Goal: Task Accomplishment & Management: Use online tool/utility

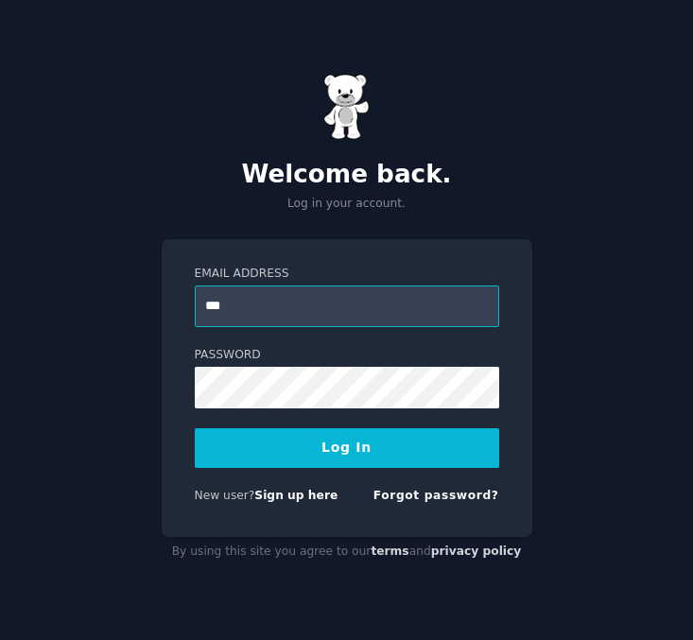
type input "***"
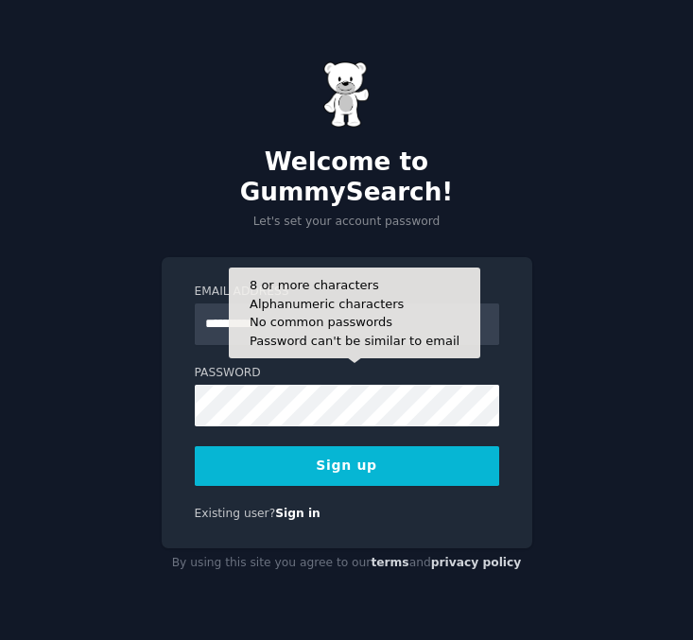
type input "**********"
click at [195, 446] on button "Sign up" at bounding box center [347, 466] width 304 height 40
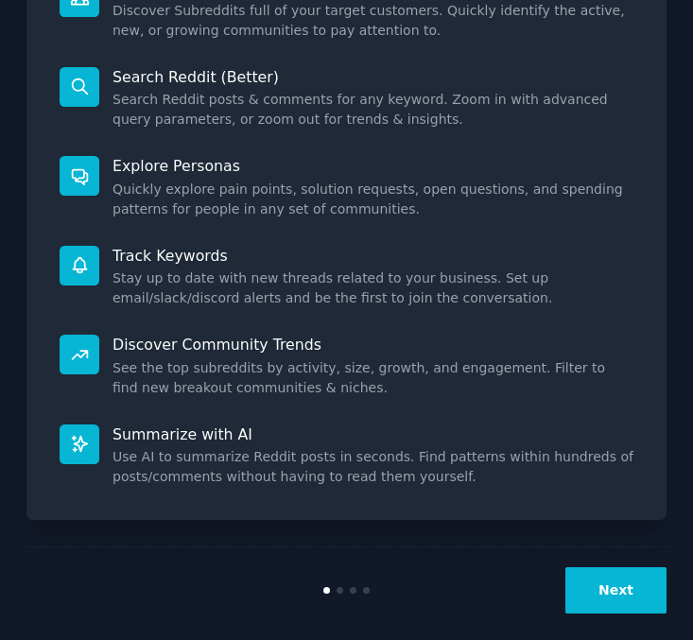
click at [627, 567] on button "Next" at bounding box center [615, 590] width 101 height 46
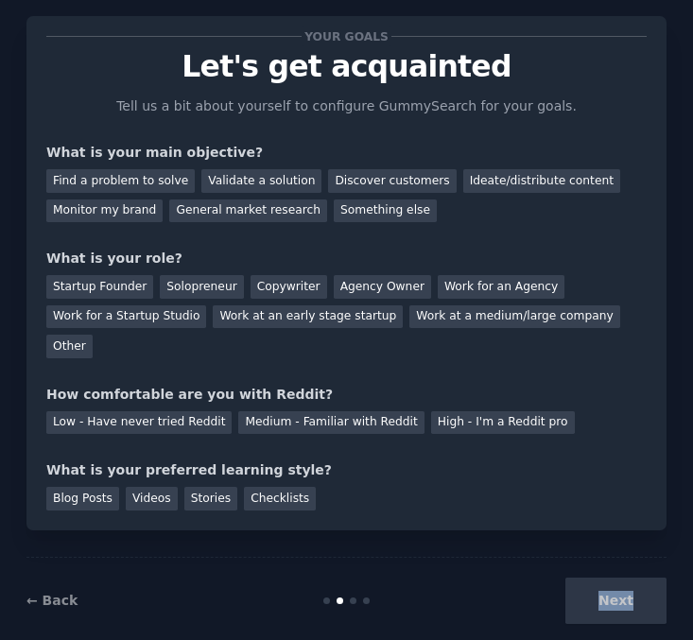
click at [626, 577] on div "Next" at bounding box center [560, 600] width 214 height 46
click at [428, 480] on div "Blog Posts Videos Stories Checklists" at bounding box center [346, 495] width 600 height 30
click at [364, 179] on div "Discover customers" at bounding box center [392, 181] width 128 height 24
click at [307, 404] on div "Your goals Let's get acquainted Tell us a bit about yourself to configure Gummy…" at bounding box center [346, 273] width 600 height 474
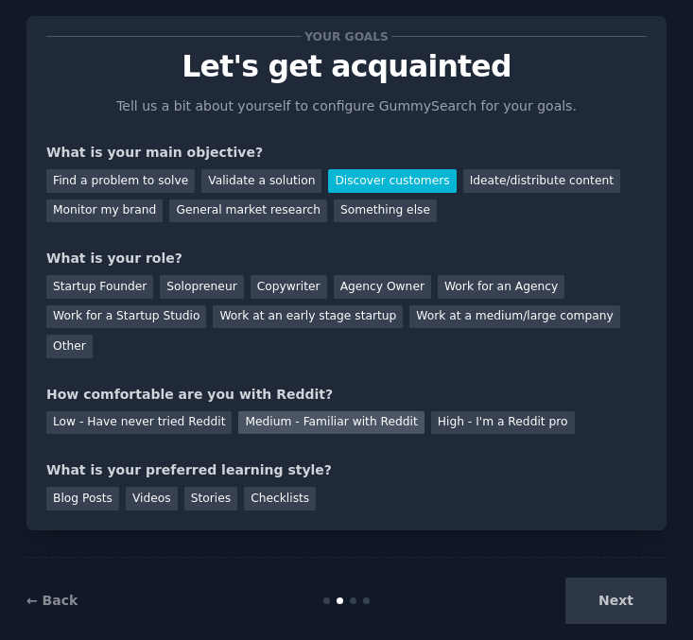
click at [298, 411] on div "Medium - Familiar with Reddit" at bounding box center [330, 423] width 185 height 24
click at [626, 577] on div "Next" at bounding box center [560, 600] width 214 height 46
click at [608, 328] on div "Your goals Let's get acquainted Tell us a bit about yourself to configure Gummy…" at bounding box center [346, 273] width 600 height 474
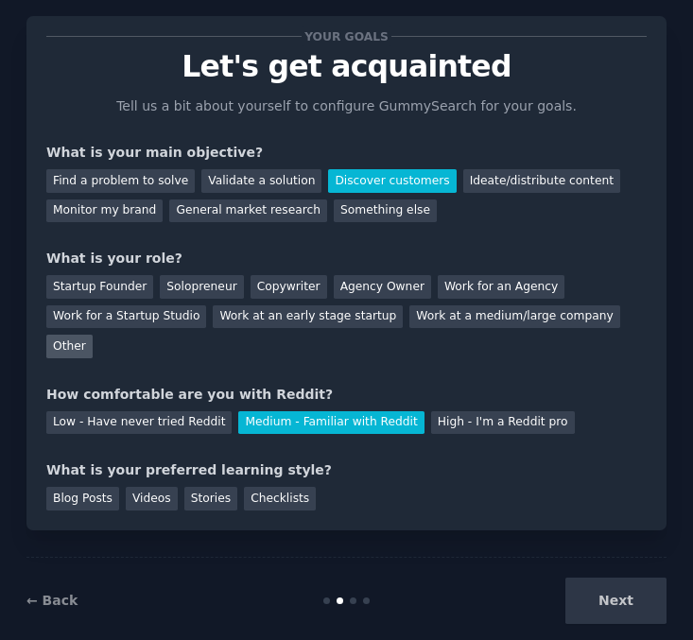
click at [93, 334] on div "Other" at bounding box center [69, 346] width 46 height 24
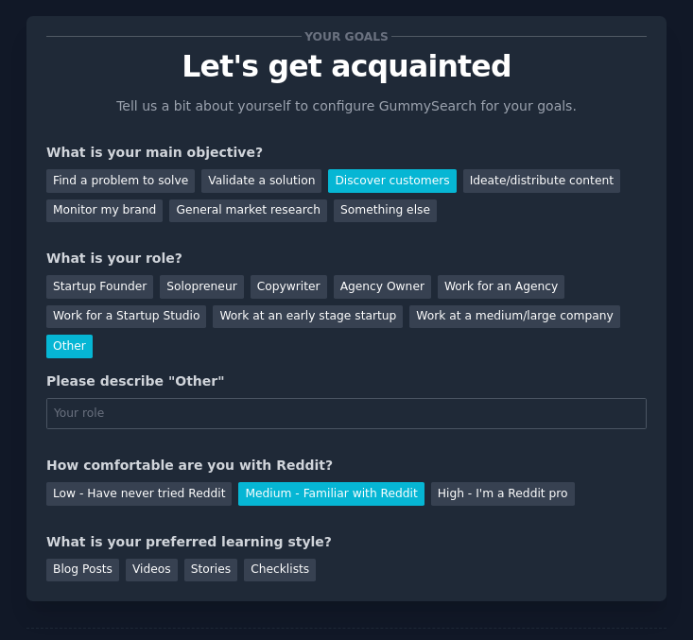
scroll to position [108, 0]
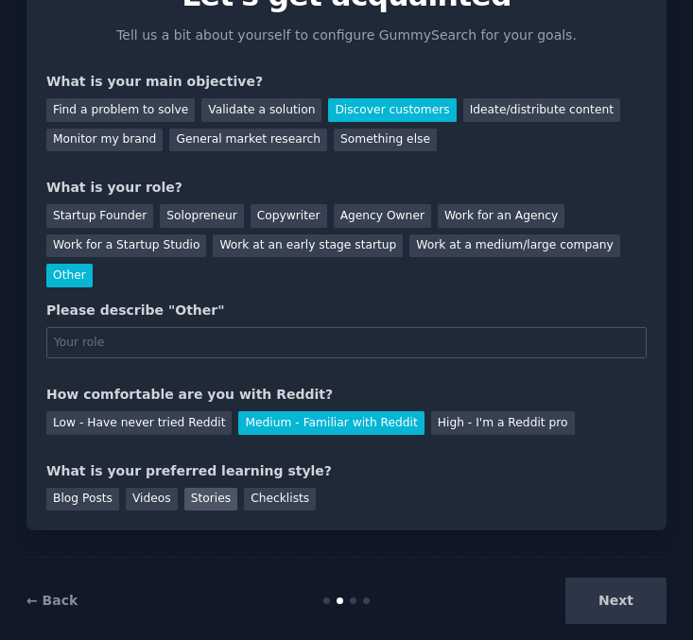
click at [215, 488] on div "Stories" at bounding box center [210, 500] width 53 height 24
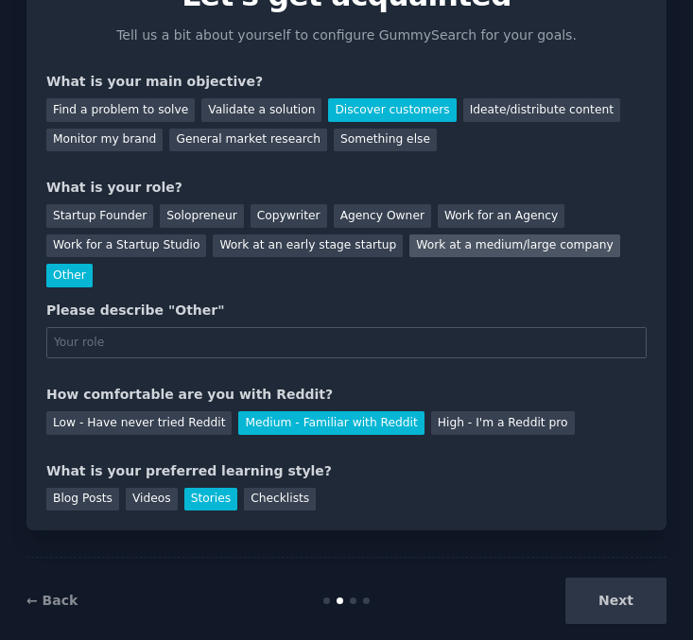
click at [535, 244] on div "Work at a medium/large company" at bounding box center [514, 246] width 210 height 24
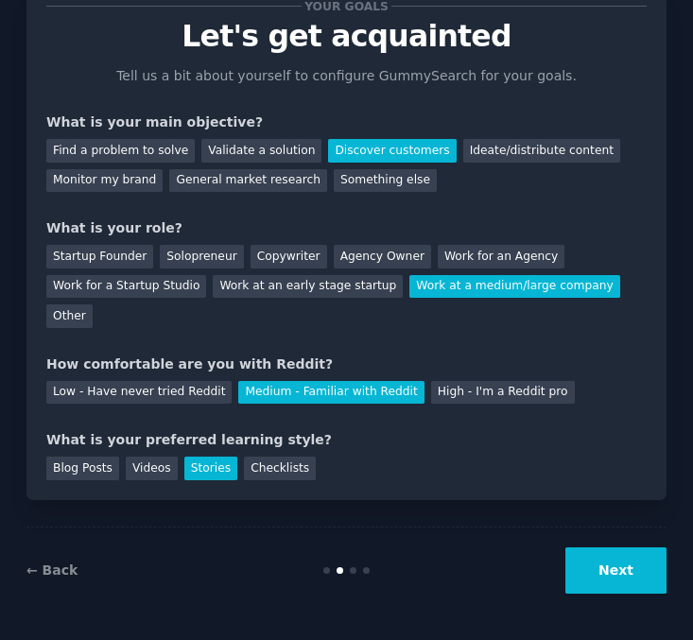
scroll to position [37, 0]
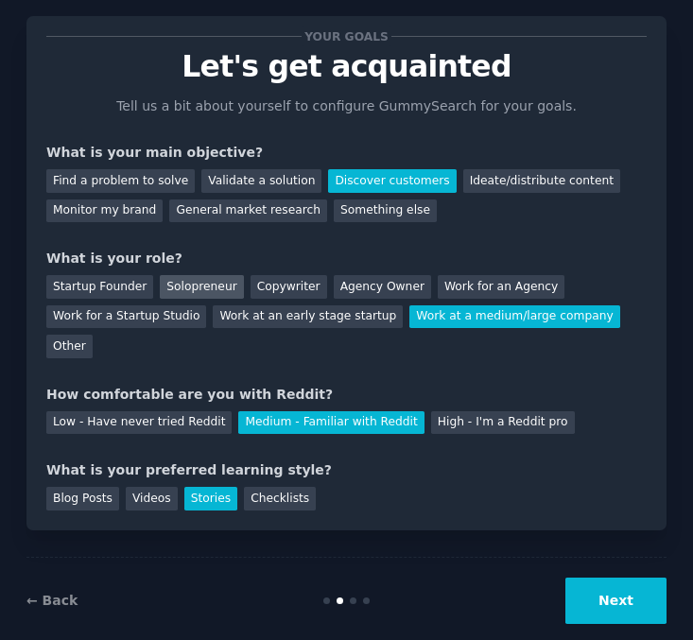
click at [190, 286] on div "Solopreneur" at bounding box center [201, 287] width 83 height 24
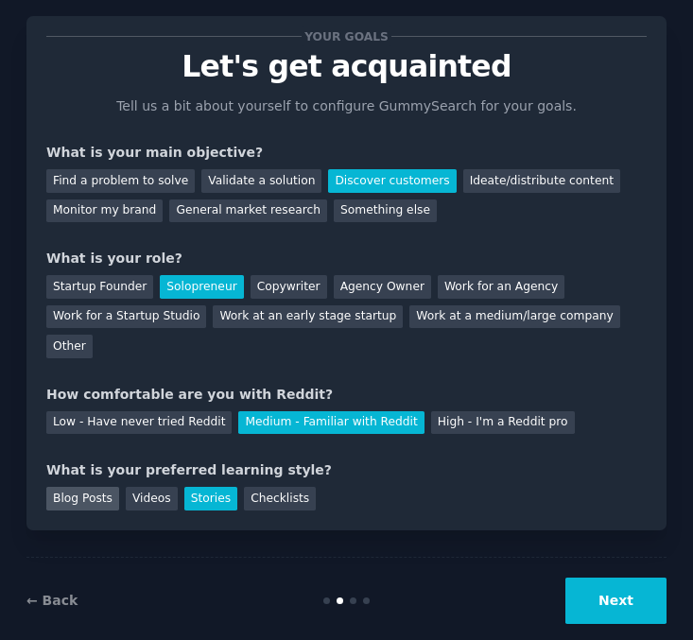
click at [111, 487] on div "Blog Posts" at bounding box center [82, 499] width 73 height 24
click at [594, 577] on button "Next" at bounding box center [615, 600] width 101 height 46
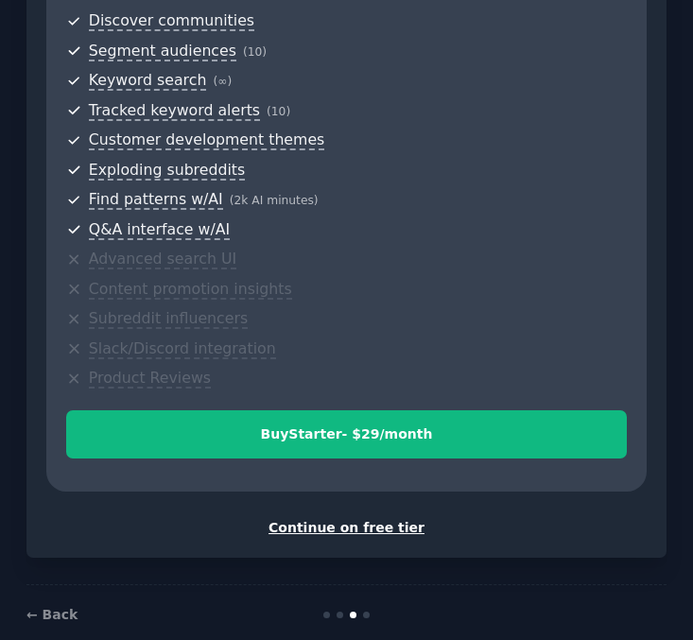
scroll to position [578, 0]
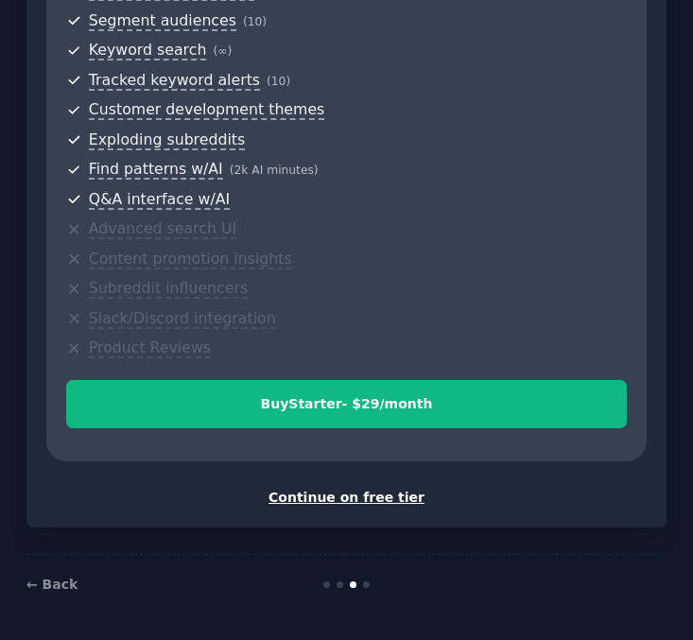
click at [385, 494] on div "Continue on free tier" at bounding box center [346, 498] width 600 height 20
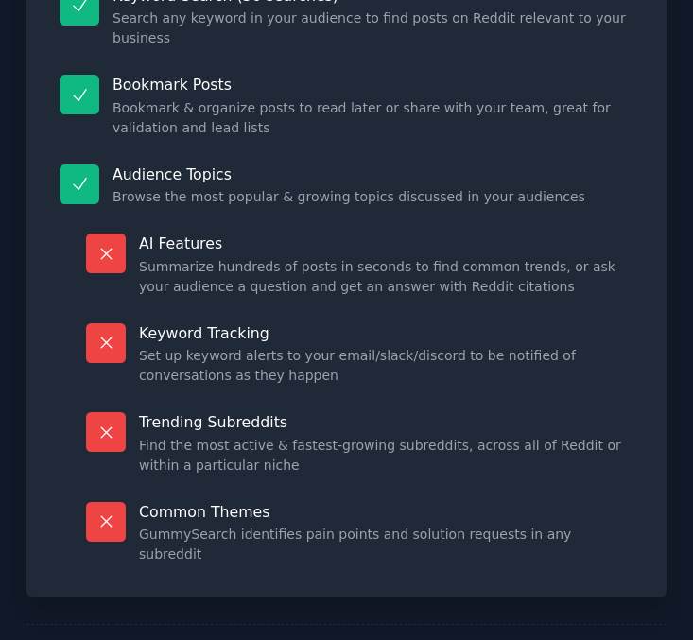
scroll to position [374, 0]
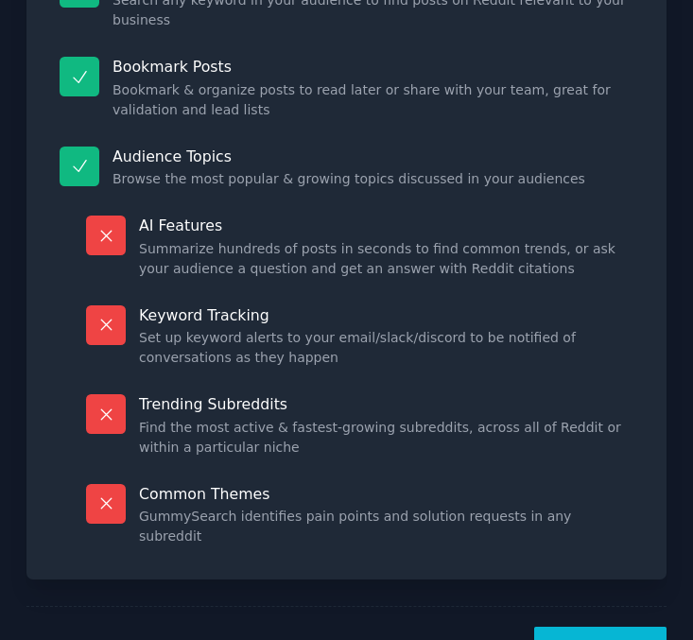
click at [584, 626] on button "Let's Go!" at bounding box center [600, 649] width 132 height 46
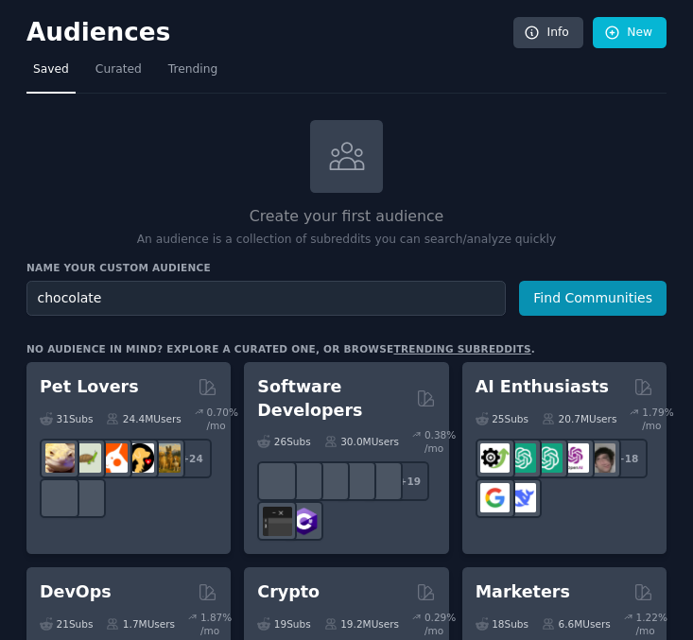
type input "chocolate"
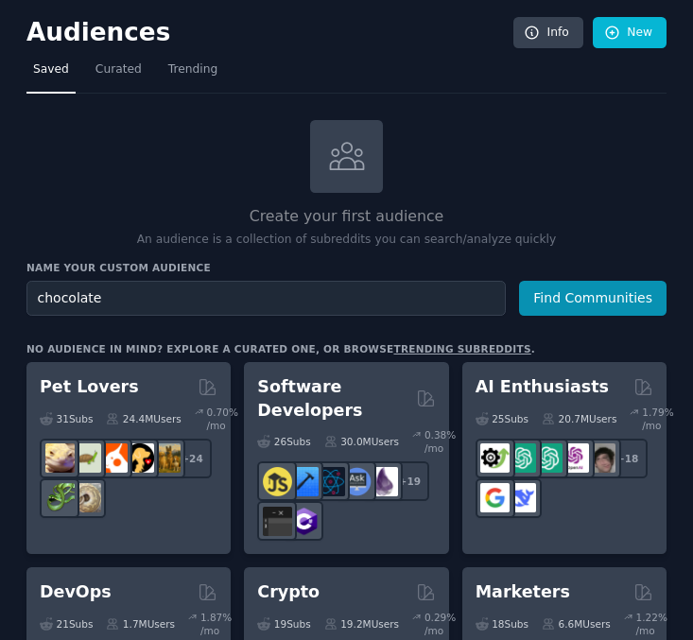
click at [519, 281] on button "Find Communities" at bounding box center [592, 298] width 147 height 35
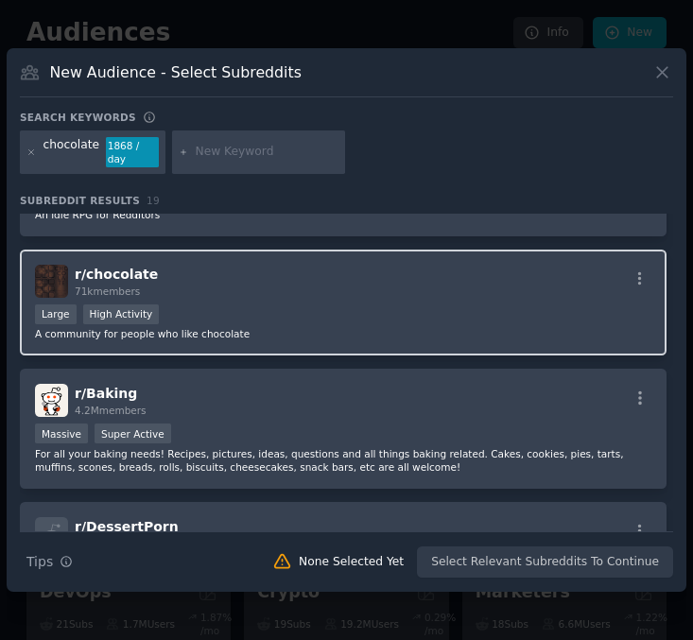
scroll to position [62, 0]
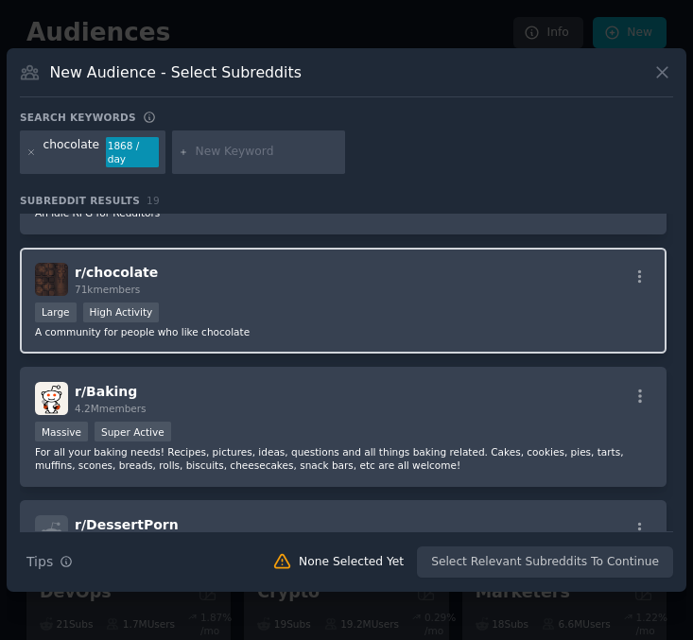
click at [390, 312] on div "Large High Activity" at bounding box center [343, 314] width 616 height 24
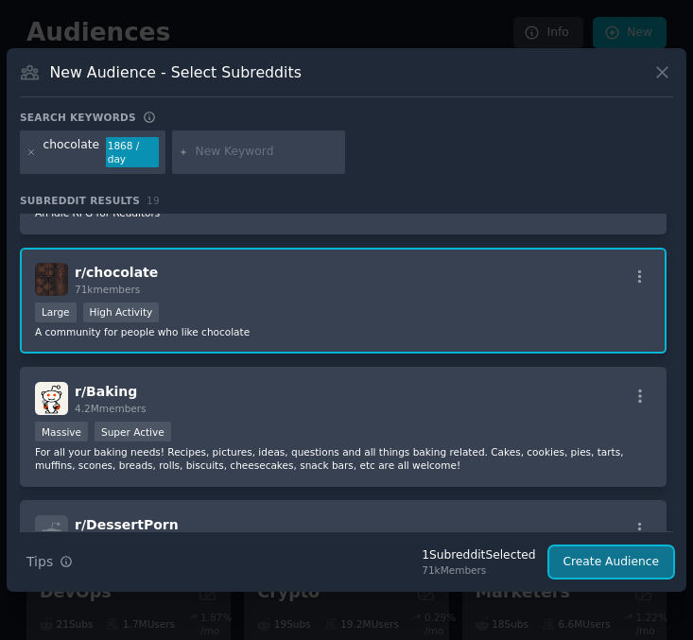
click at [628, 562] on button "Create Audience" at bounding box center [611, 562] width 125 height 32
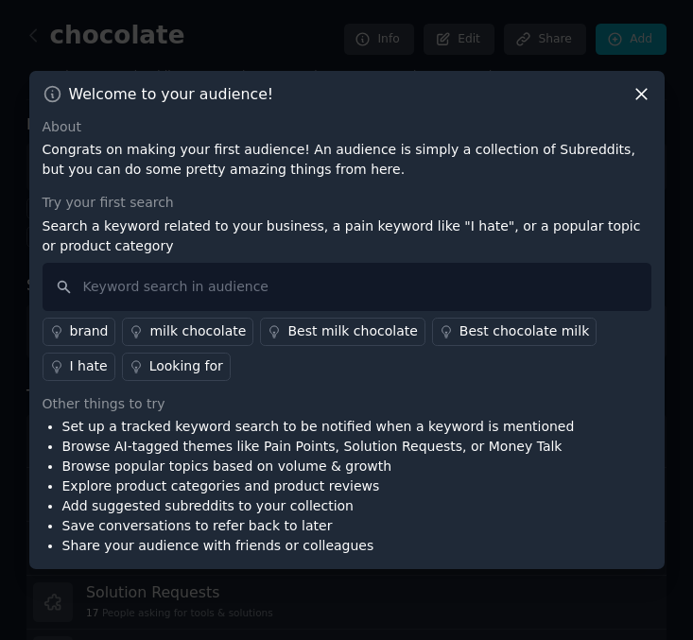
click at [637, 98] on icon at bounding box center [641, 94] width 20 height 20
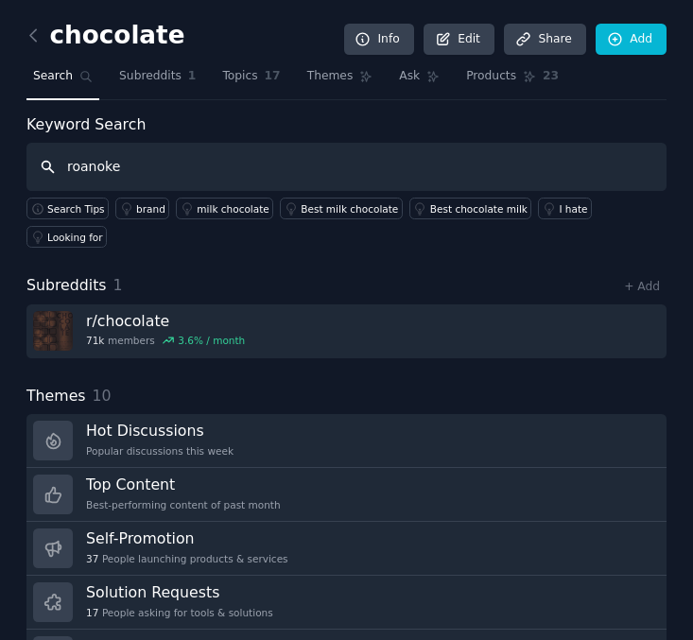
type input "roanoke"
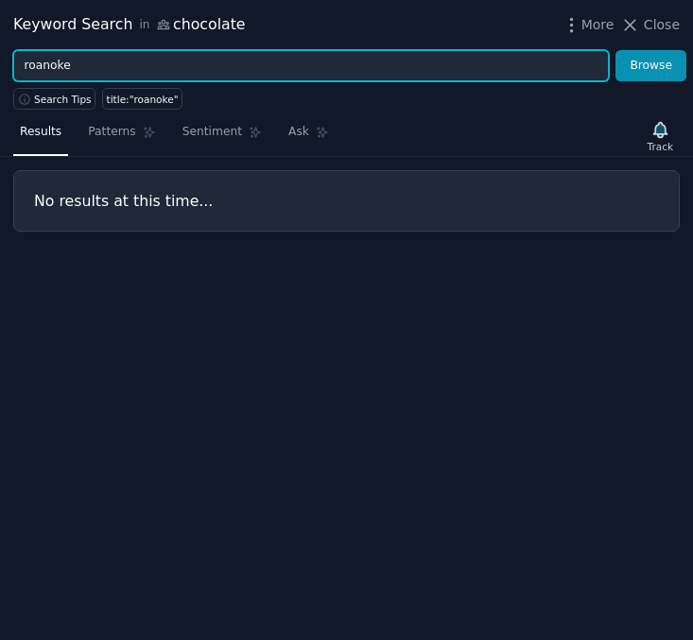
drag, startPoint x: 177, startPoint y: 76, endPoint x: 0, endPoint y: 60, distance: 177.4
click at [0, 60] on div "roanoke Browse" at bounding box center [346, 66] width 693 height 32
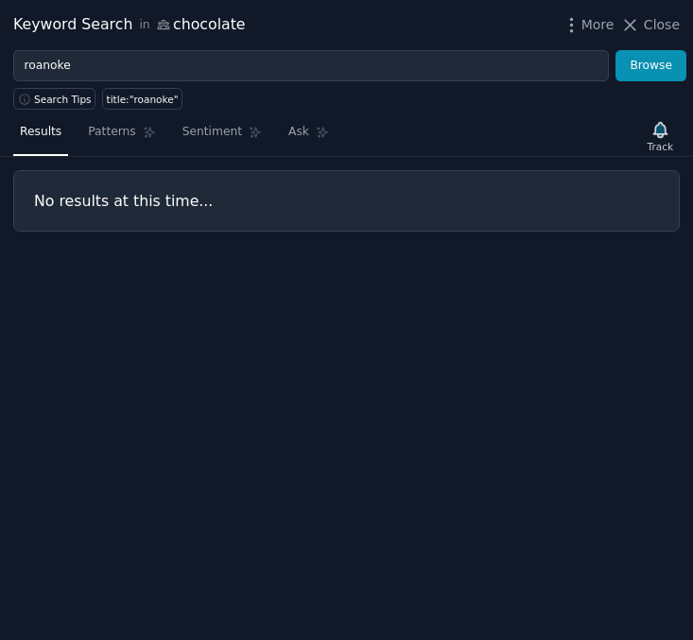
click at [680, 23] on div "Keyword Search in chocolate More Close" at bounding box center [346, 25] width 693 height 50
click at [662, 23] on span "Close" at bounding box center [661, 25] width 36 height 20
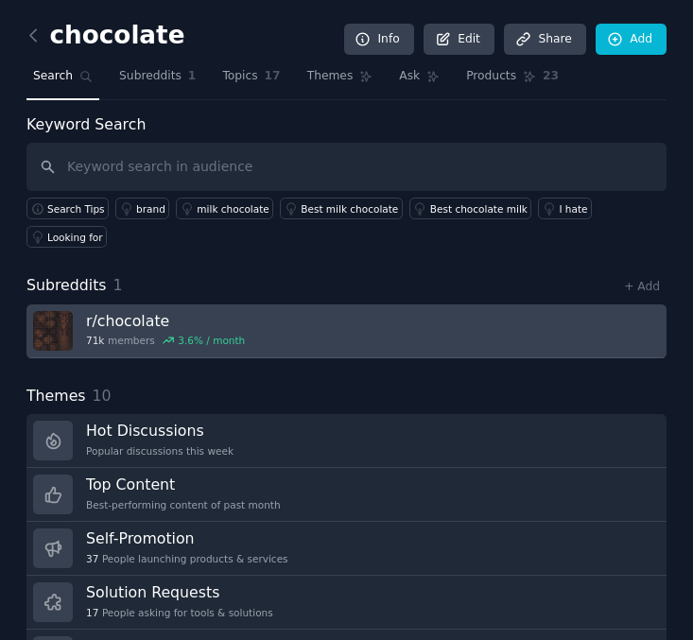
click at [258, 316] on link "r/ chocolate 71k members 3.6 % / month" at bounding box center [346, 331] width 640 height 54
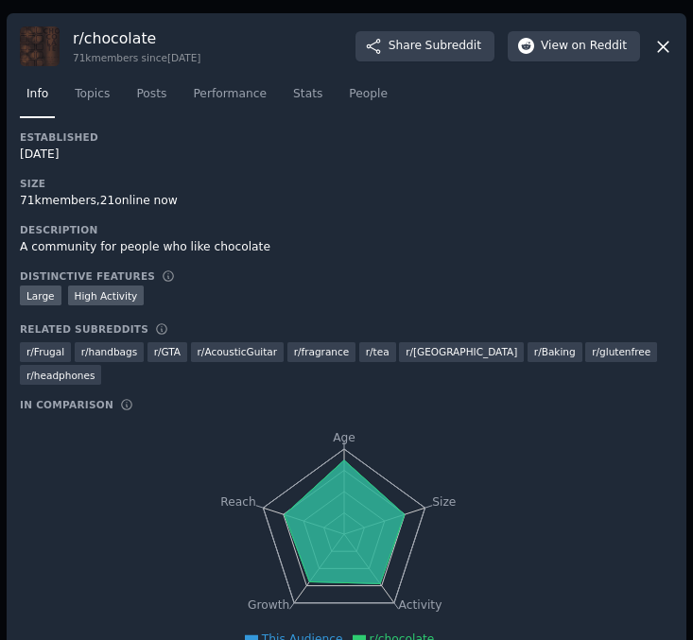
click at [671, 46] on div "r/ chocolate 71k members since [DATE] Share Subreddit View on Reddit Info Topic…" at bounding box center [346, 346] width 679 height 666
click at [663, 46] on icon at bounding box center [663, 47] width 20 height 20
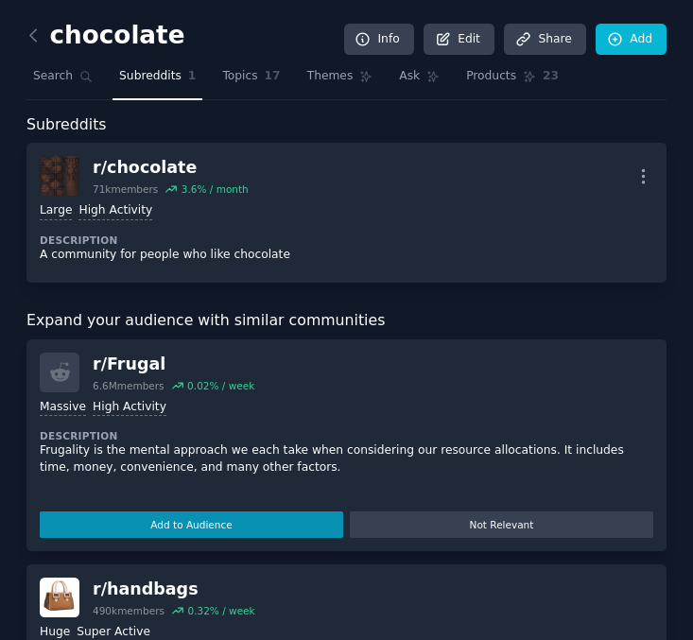
click at [32, 23] on link at bounding box center [38, 36] width 24 height 30
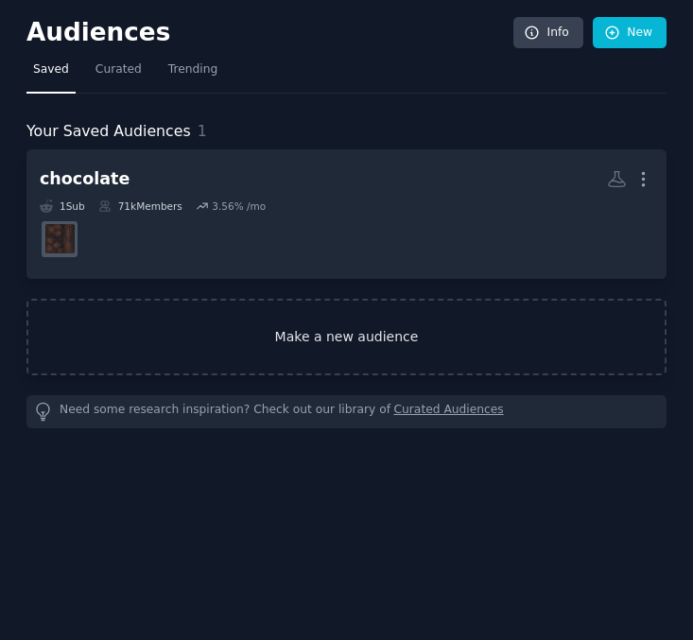
click at [220, 351] on link "Make a new audience" at bounding box center [346, 337] width 640 height 77
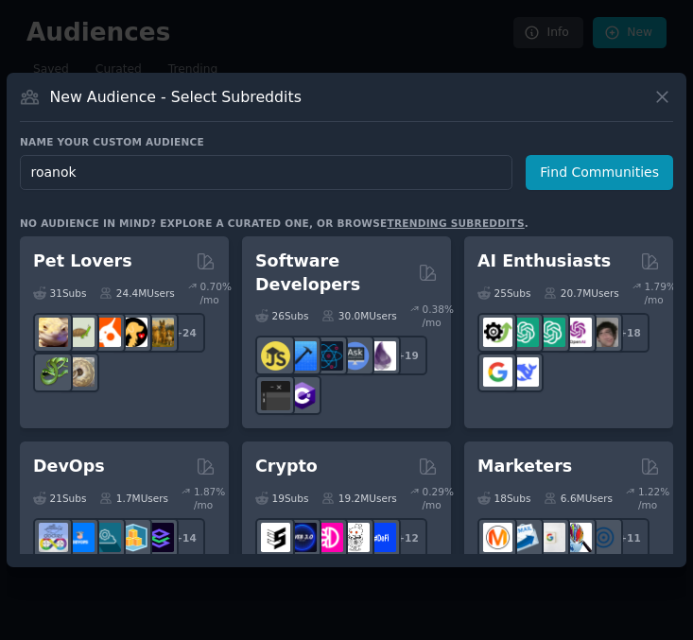
type input "roanoke"
click button "Find Communities" at bounding box center [598, 172] width 147 height 35
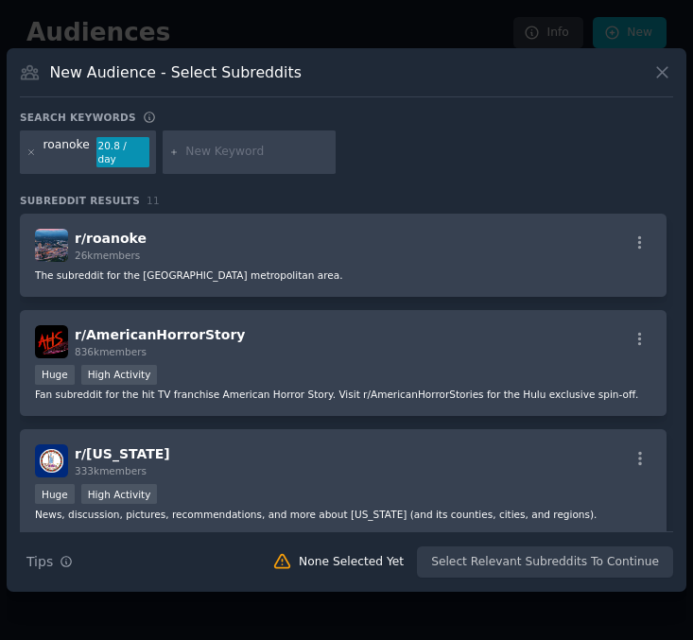
click at [296, 276] on div "r/ roanoke 26k members The subreddit for the [GEOGRAPHIC_DATA] metropolitan are…" at bounding box center [343, 255] width 646 height 83
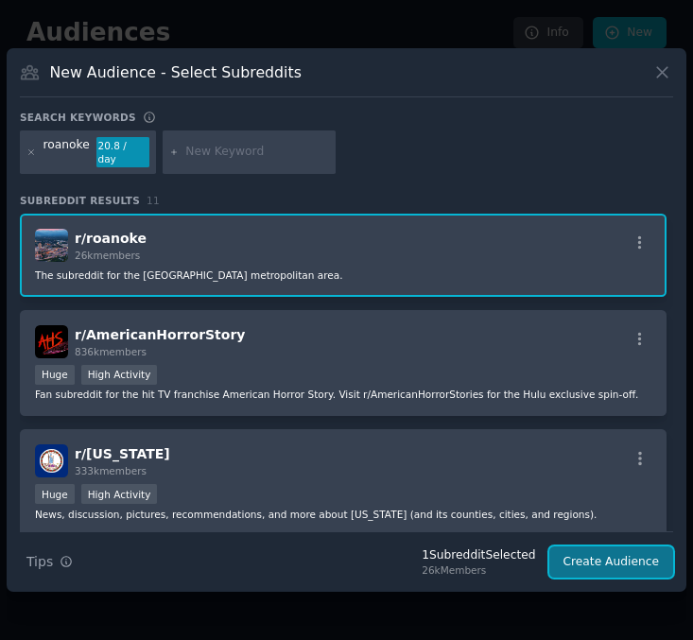
click at [624, 557] on button "Create Audience" at bounding box center [611, 562] width 125 height 32
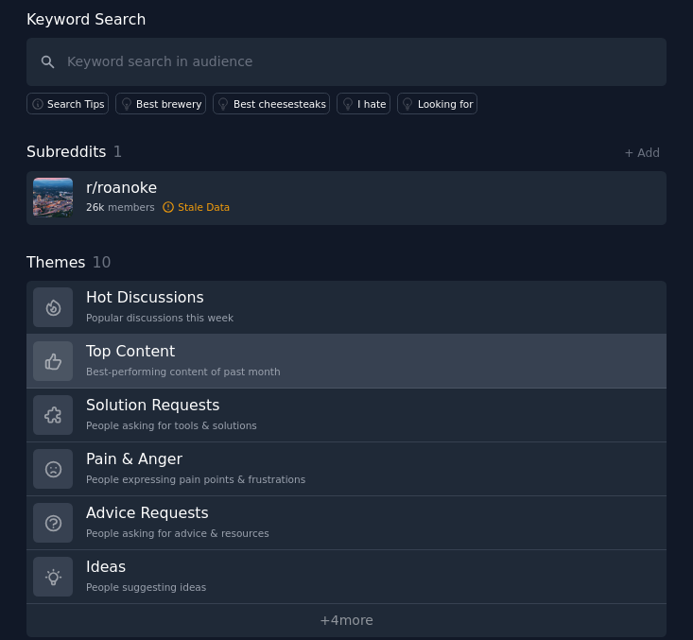
scroll to position [144, 0]
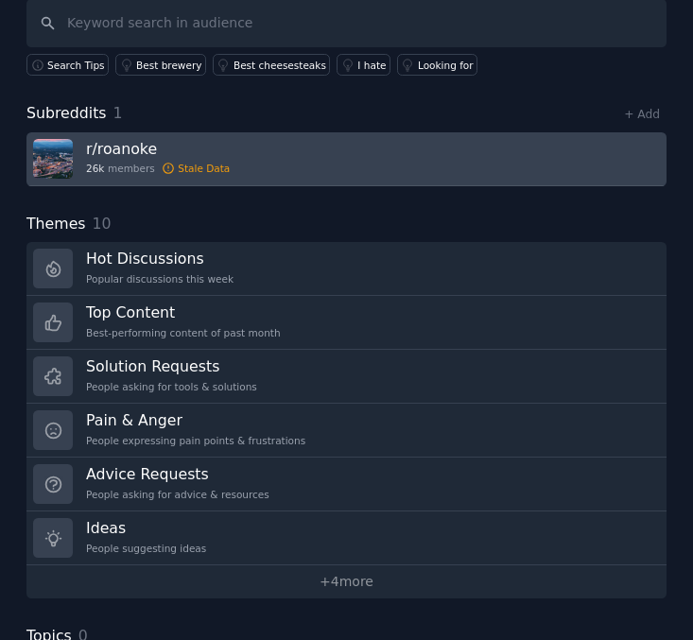
click at [389, 178] on link "r/ roanoke 26k members Stale Data" at bounding box center [346, 159] width 640 height 54
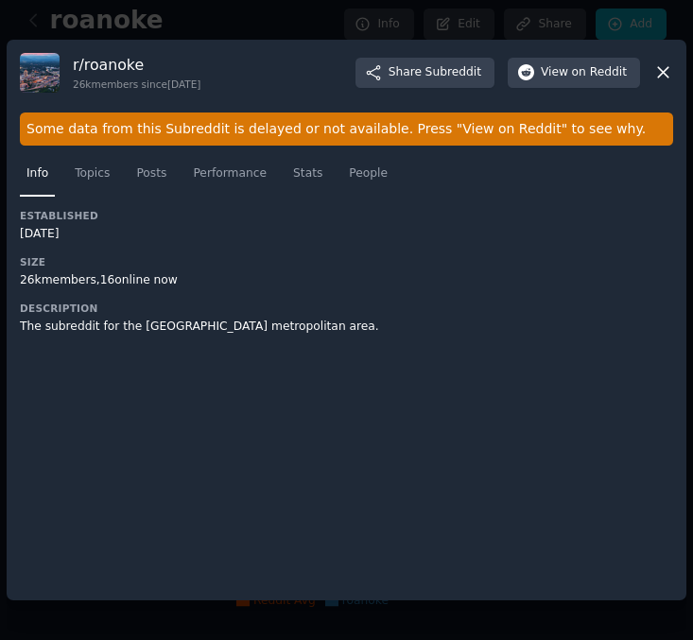
click at [664, 66] on icon at bounding box center [663, 72] width 20 height 20
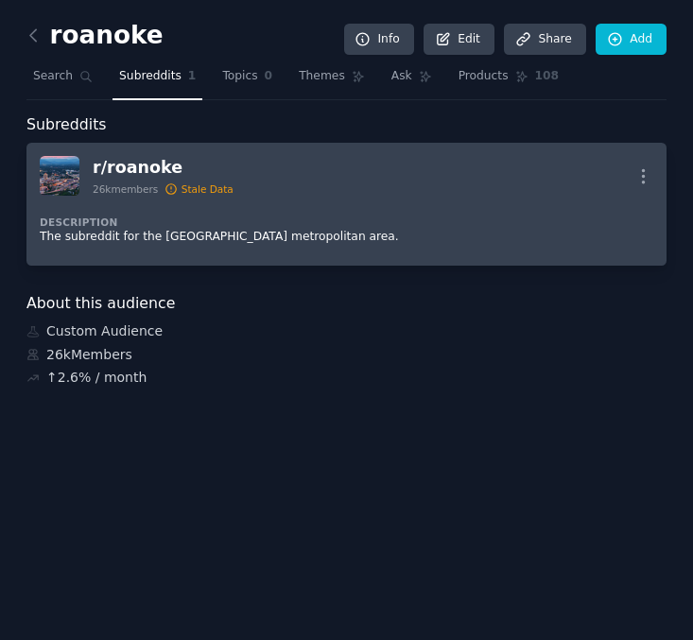
click at [373, 174] on div "r/ roanoke 26k members Stale Data More" at bounding box center [346, 176] width 613 height 40
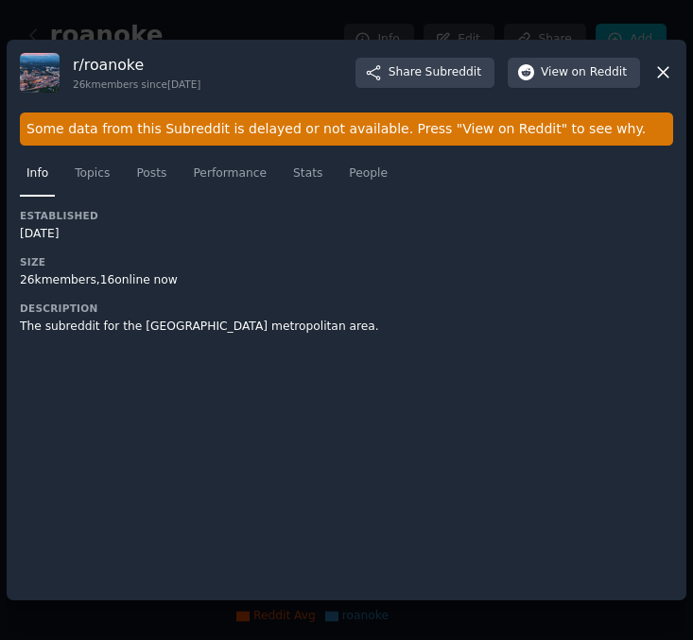
click at [658, 79] on icon at bounding box center [663, 72] width 20 height 20
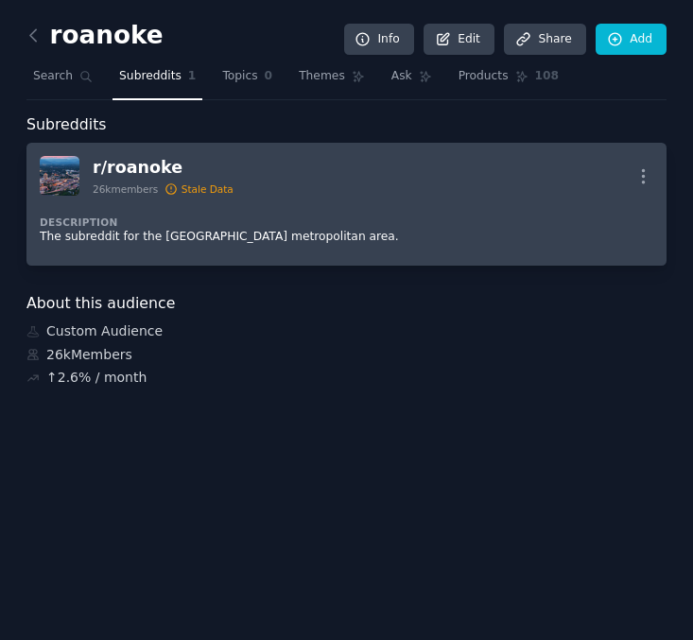
click at [364, 235] on p "The subreddit for the [GEOGRAPHIC_DATA] metropolitan area." at bounding box center [346, 237] width 613 height 17
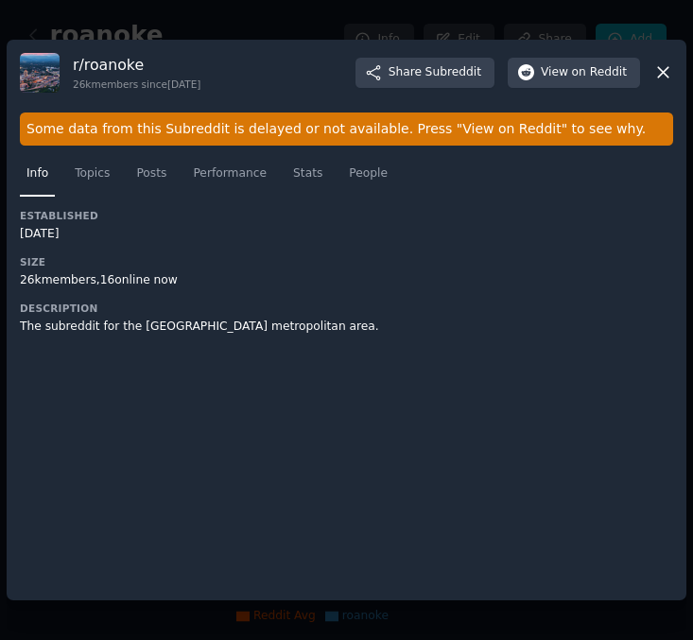
click at [663, 74] on icon at bounding box center [663, 73] width 10 height 10
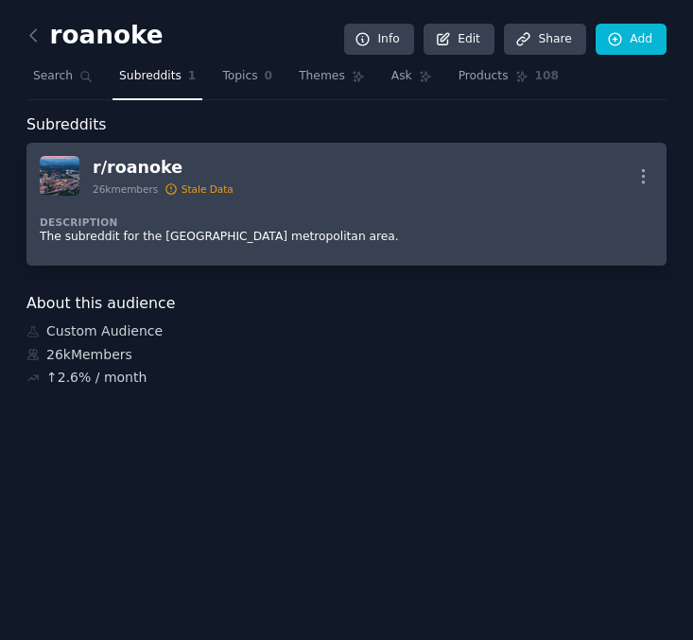
click at [60, 173] on img at bounding box center [60, 176] width 40 height 40
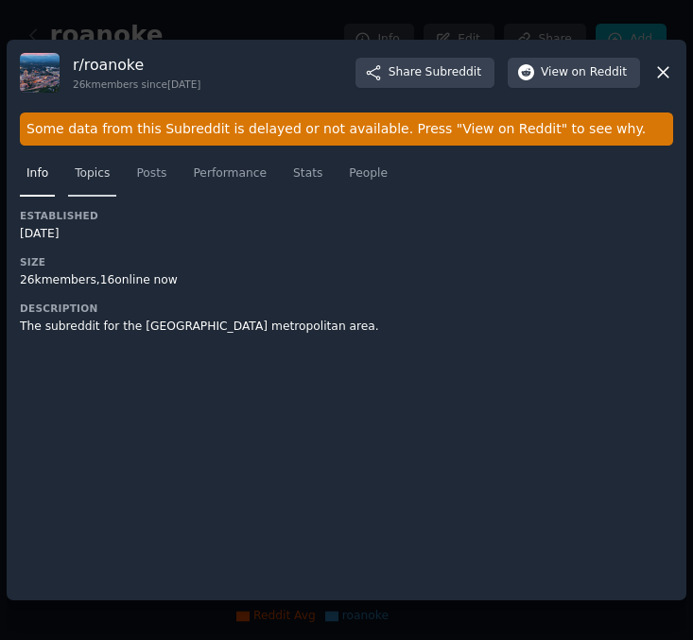
click at [91, 180] on span "Topics" at bounding box center [92, 173] width 35 height 17
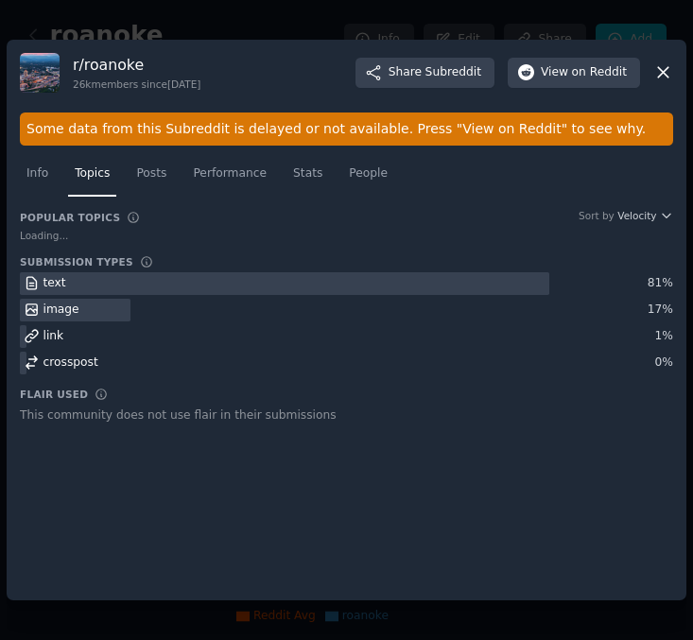
click at [130, 287] on div at bounding box center [284, 284] width 529 height 24
click at [70, 277] on div at bounding box center [284, 284] width 529 height 24
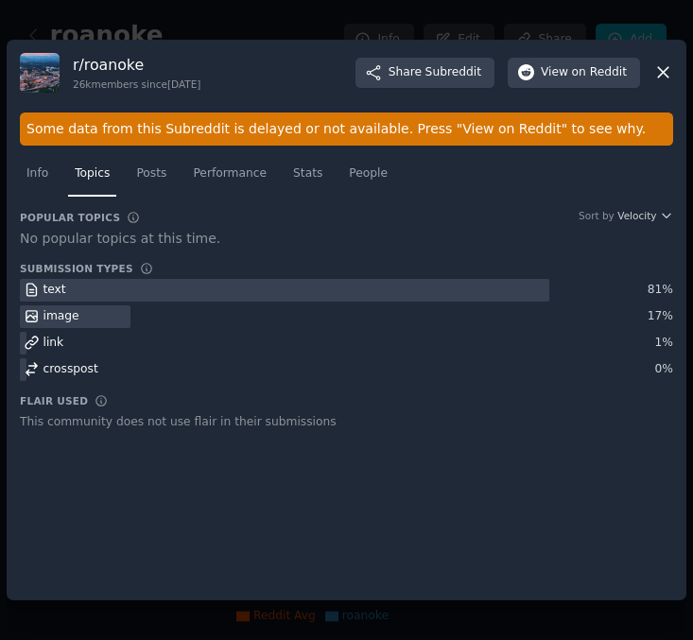
click at [523, 124] on div "Some data from this Subreddit is delayed or not available. Press "View on Reddi…" at bounding box center [346, 128] width 653 height 33
click at [666, 73] on icon at bounding box center [663, 72] width 20 height 20
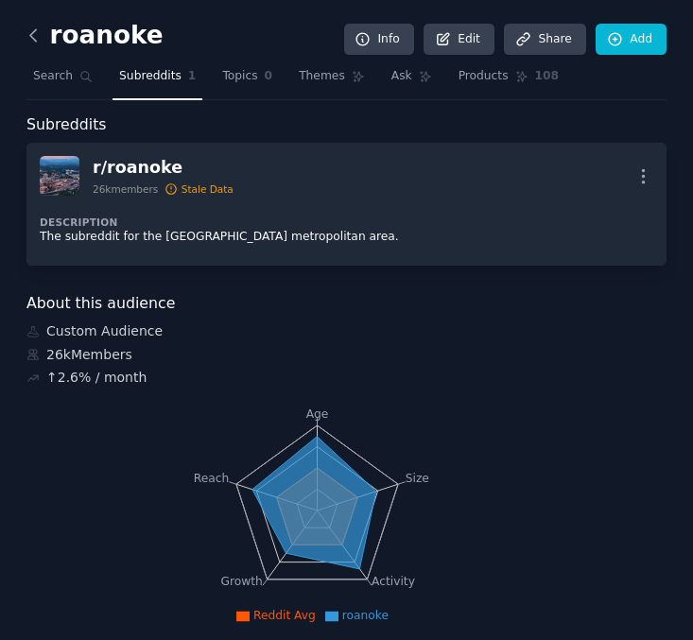
click at [34, 38] on icon at bounding box center [34, 36] width 20 height 20
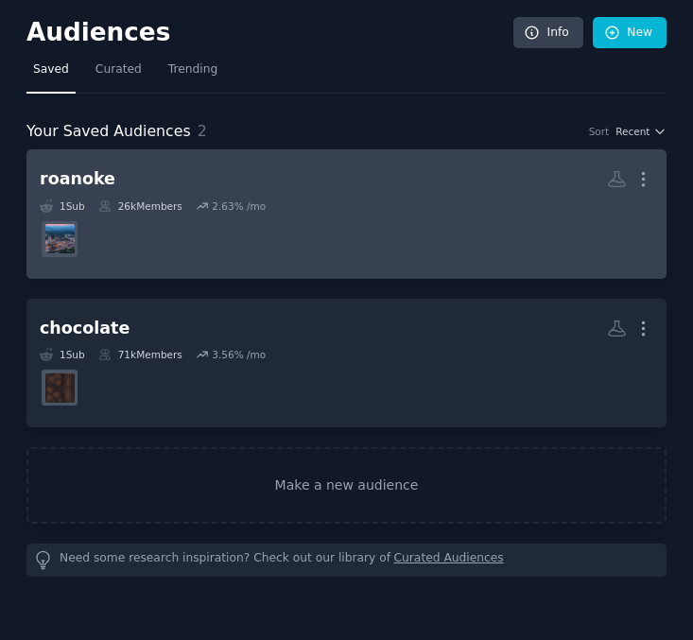
click at [145, 254] on dd "r/roanoke" at bounding box center [346, 239] width 613 height 53
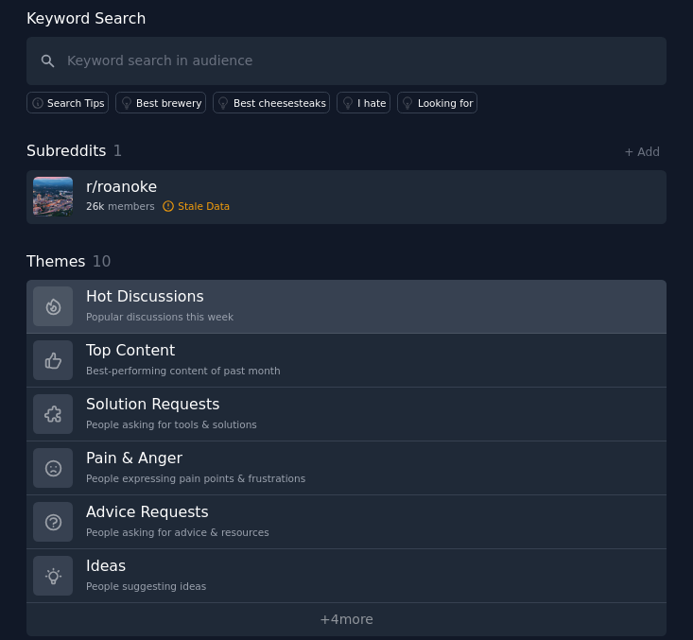
scroll to position [109, 0]
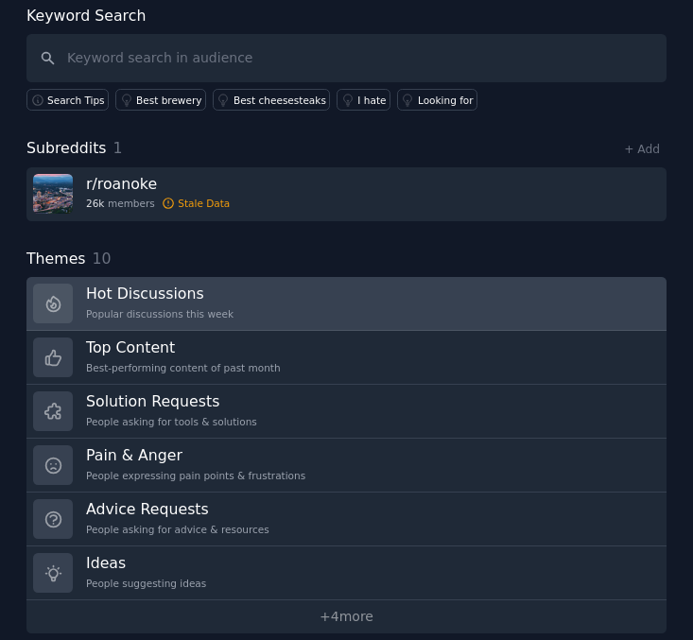
click at [254, 302] on link "Hot Discussions Popular discussions this week" at bounding box center [346, 304] width 640 height 54
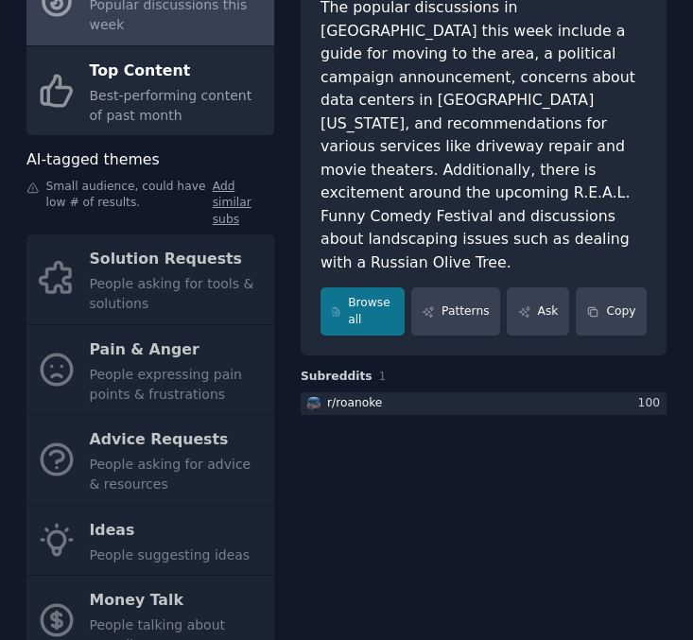
scroll to position [211, 0]
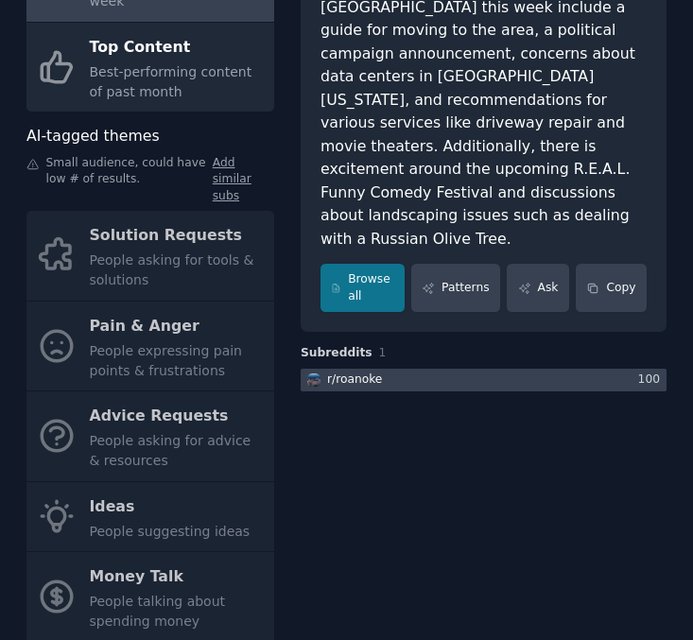
click at [404, 369] on div at bounding box center [483, 381] width 366 height 24
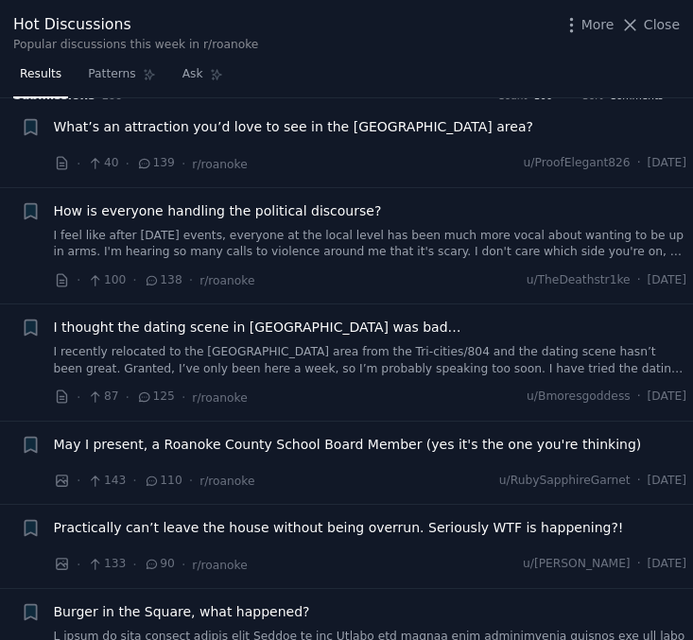
scroll to position [26, 0]
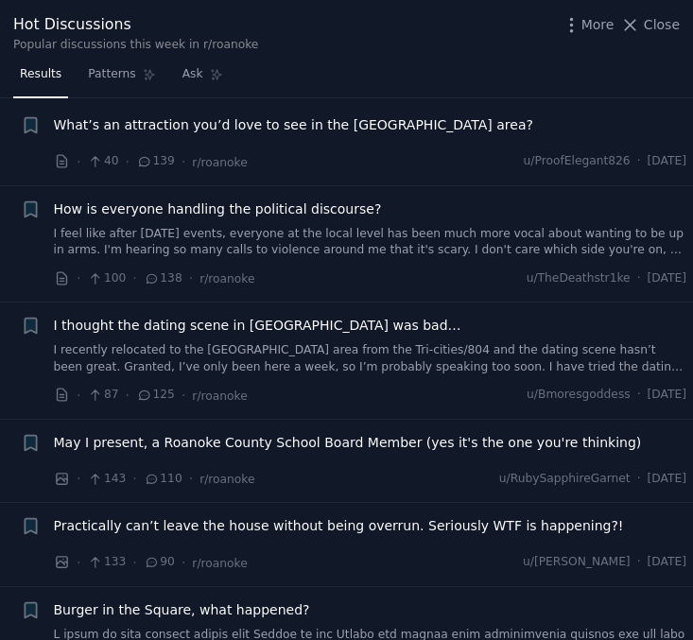
click at [354, 118] on span "What’s an attraction you’d love to see in the [GEOGRAPHIC_DATA] area?" at bounding box center [293, 125] width 479 height 20
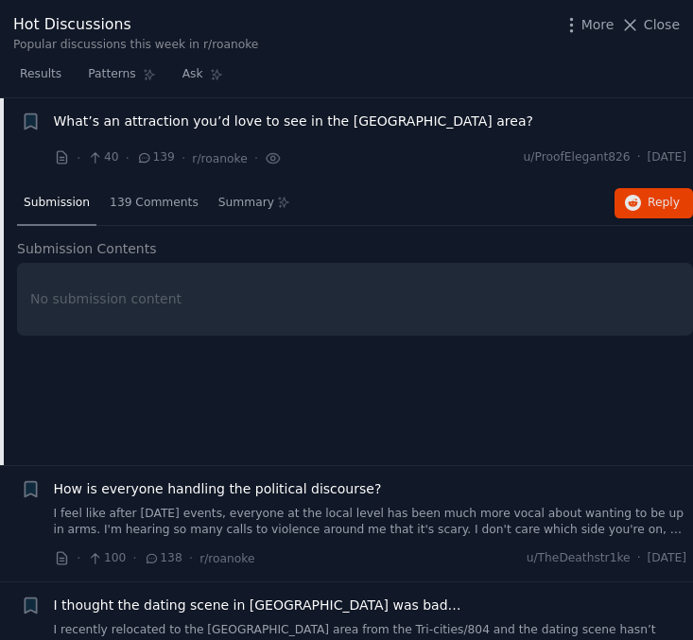
scroll to position [43, 0]
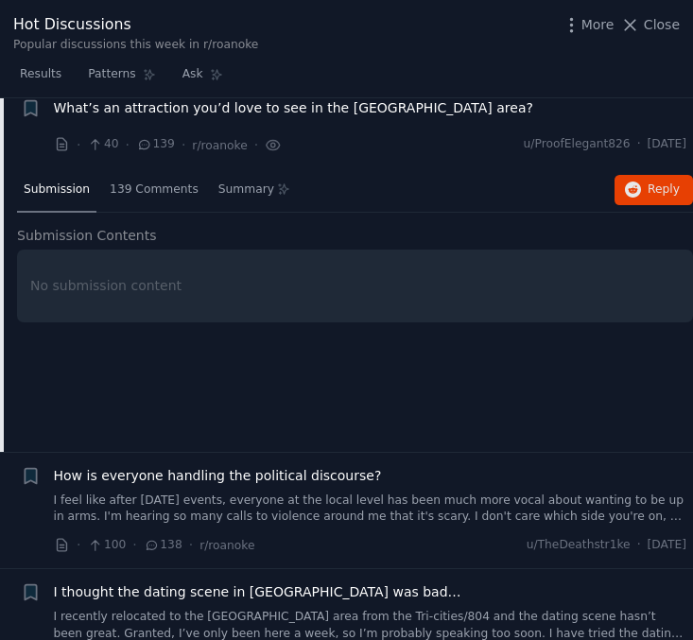
click at [138, 151] on span "139" at bounding box center [155, 144] width 39 height 17
click at [141, 146] on icon at bounding box center [144, 144] width 17 height 13
click at [145, 191] on span "139 Comments" at bounding box center [154, 189] width 89 height 17
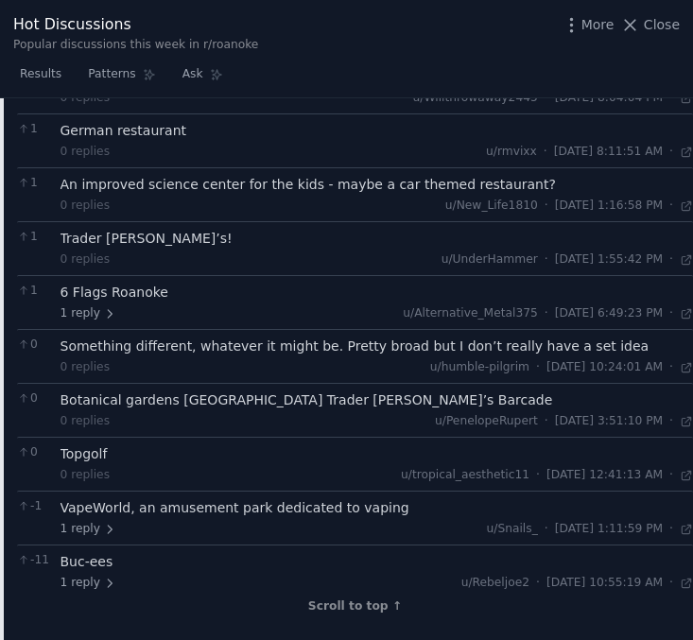
scroll to position [2867, 0]
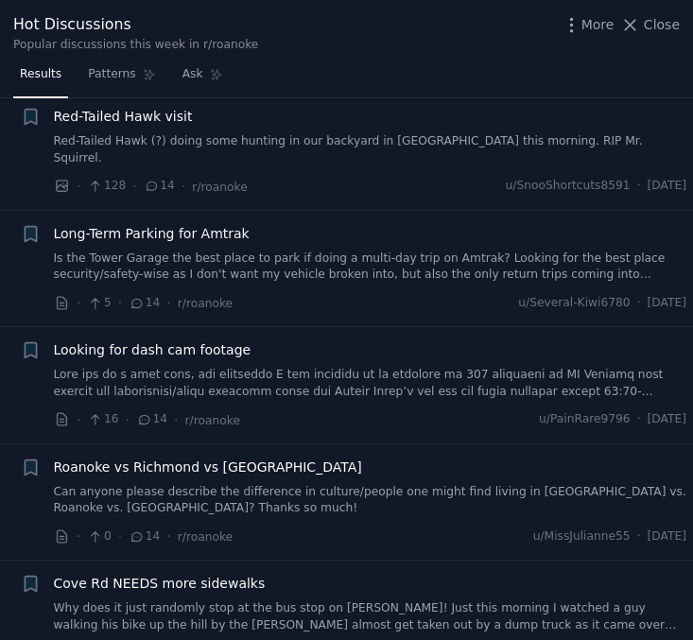
scroll to position [3601, 0]
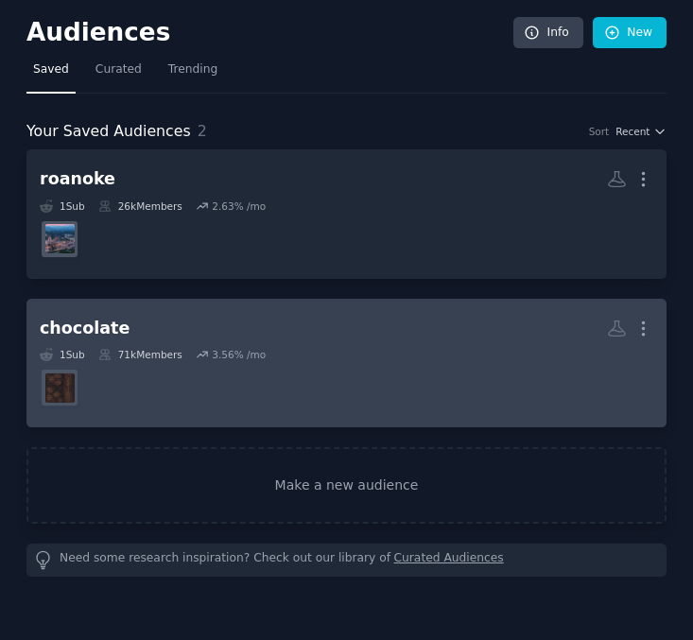
click at [198, 363] on dd at bounding box center [346, 387] width 613 height 53
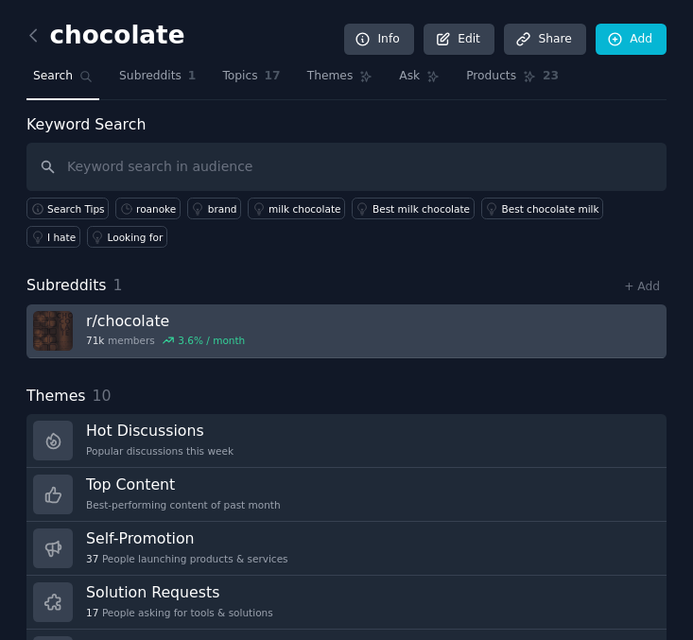
click at [255, 328] on link "r/ chocolate 71k members 3.6 % / month" at bounding box center [346, 331] width 640 height 54
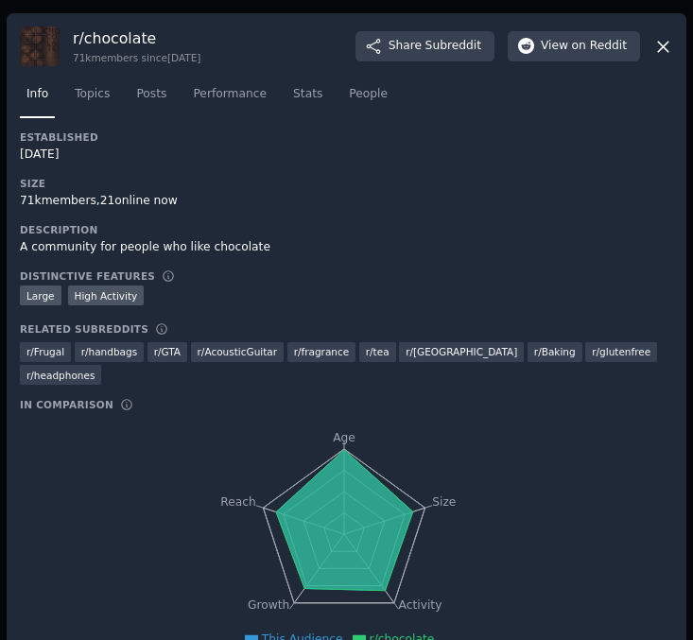
scroll to position [29, 0]
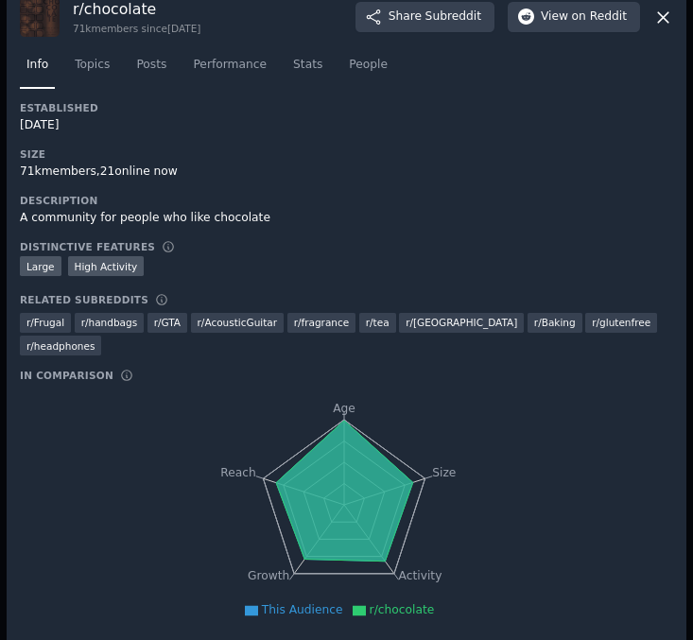
click at [664, 10] on icon at bounding box center [663, 18] width 20 height 20
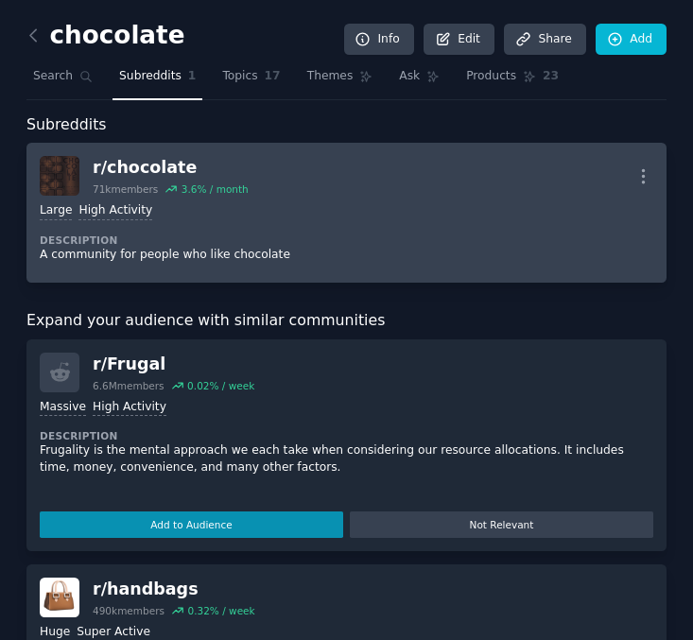
click at [190, 180] on h2 "r/ chocolate 71k members 3.6 % / month" at bounding box center [171, 176] width 156 height 40
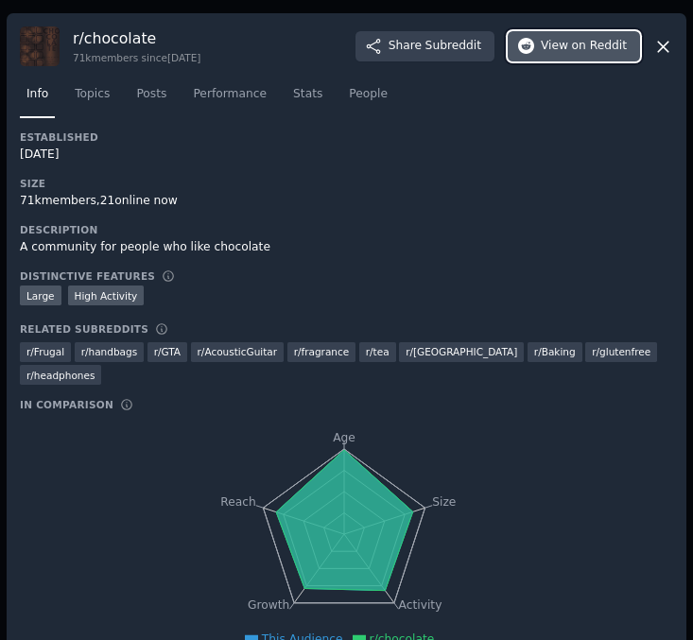
click at [542, 48] on span "View on Reddit" at bounding box center [583, 46] width 86 height 17
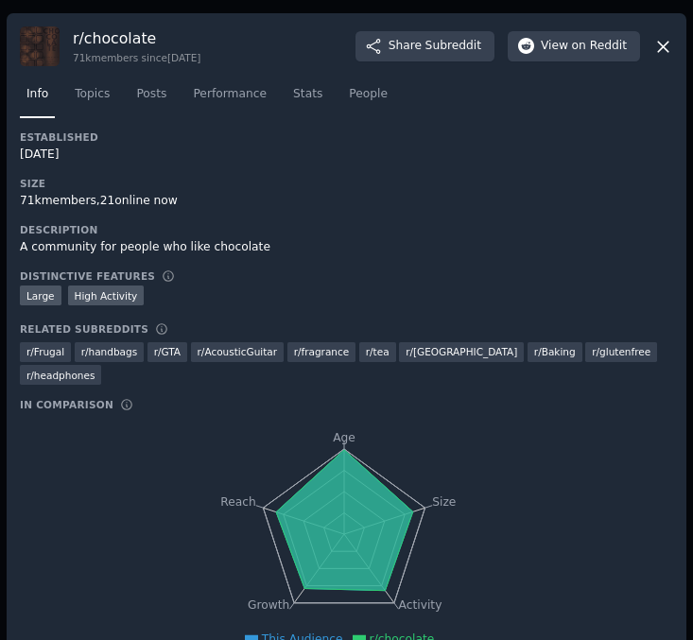
click at [655, 34] on div "r/ chocolate 71k members since [DATE] Share Subreddit View on Reddit" at bounding box center [346, 46] width 653 height 40
click at [658, 47] on icon at bounding box center [663, 47] width 10 height 10
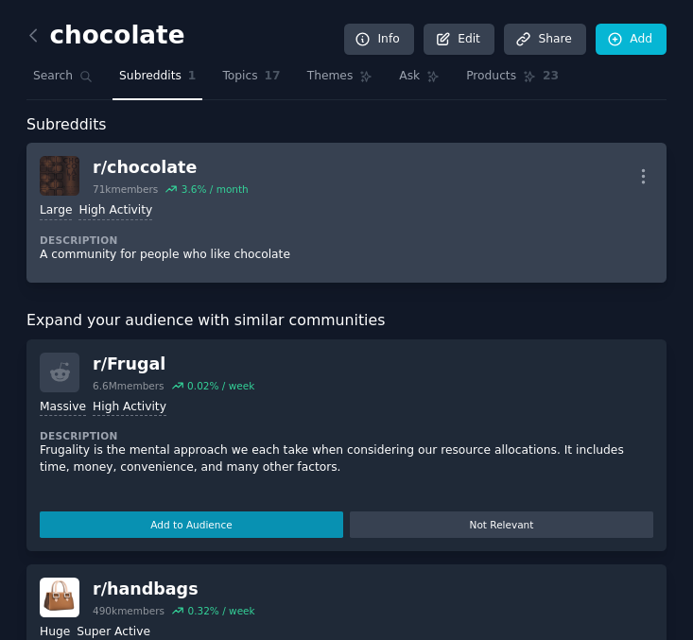
click at [329, 159] on div "r/ chocolate 71k members 3.6 % / month More" at bounding box center [346, 176] width 613 height 40
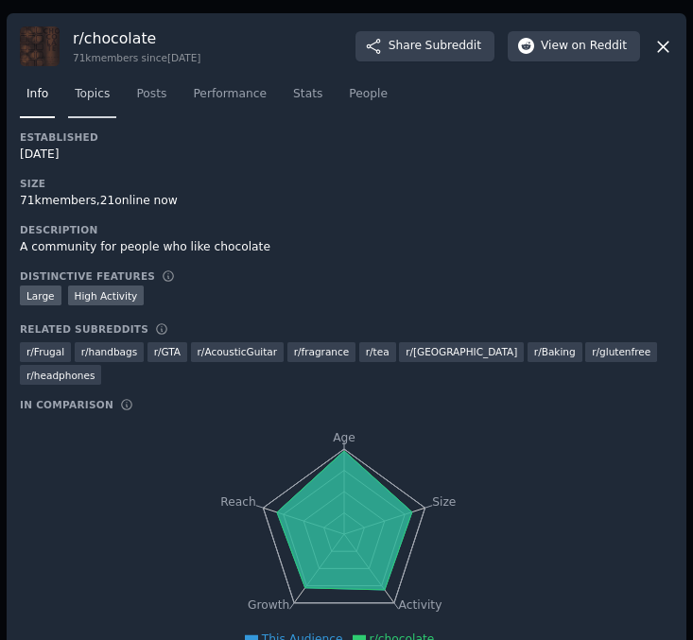
click at [81, 99] on span "Topics" at bounding box center [92, 94] width 35 height 17
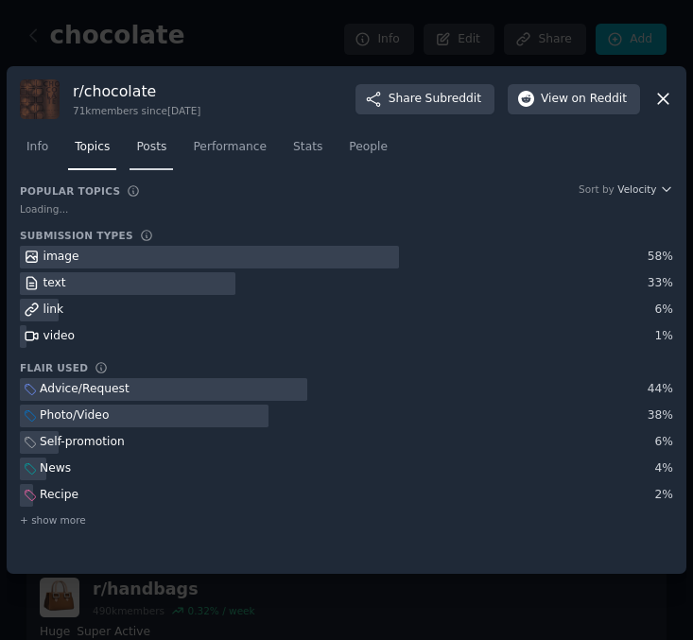
click at [163, 150] on span "Posts" at bounding box center [151, 147] width 30 height 17
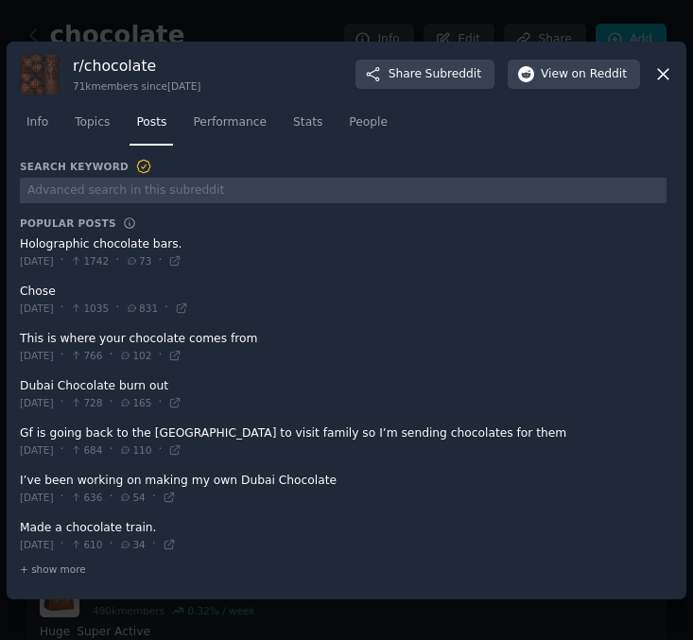
click at [121, 343] on span at bounding box center [343, 347] width 646 height 46
click at [181, 398] on icon at bounding box center [174, 402] width 13 height 13
